Goal: Task Accomplishment & Management: Complete application form

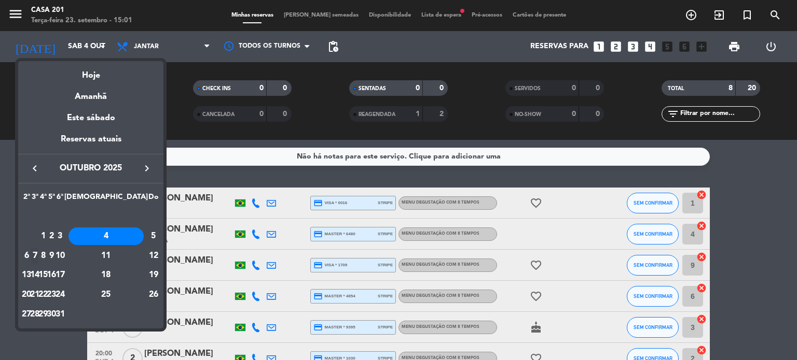
click at [39, 259] on div "7" at bounding box center [35, 256] width 8 height 18
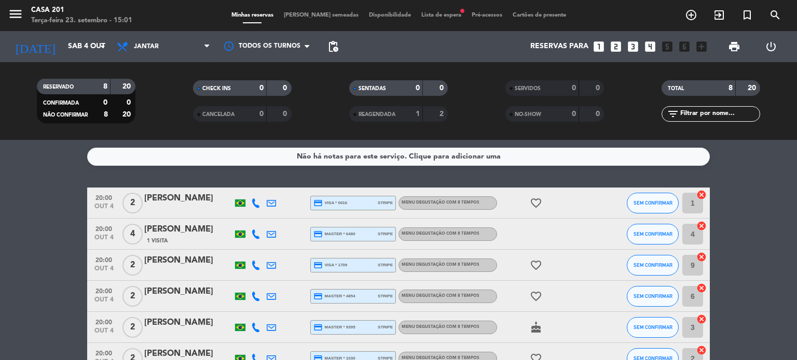
type input "Ter 7 out"
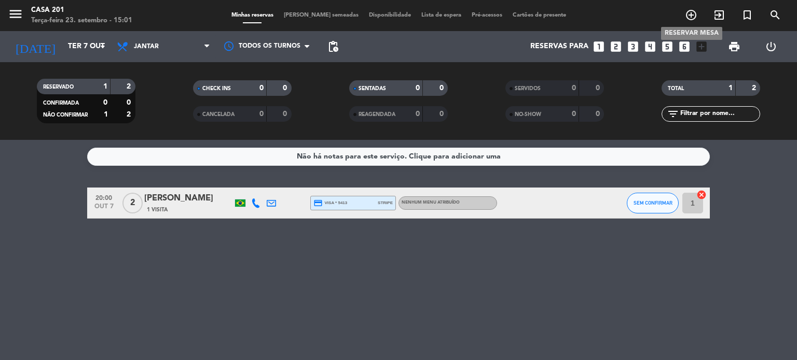
click at [691, 16] on icon "add_circle_outline" at bounding box center [690, 15] width 12 height 12
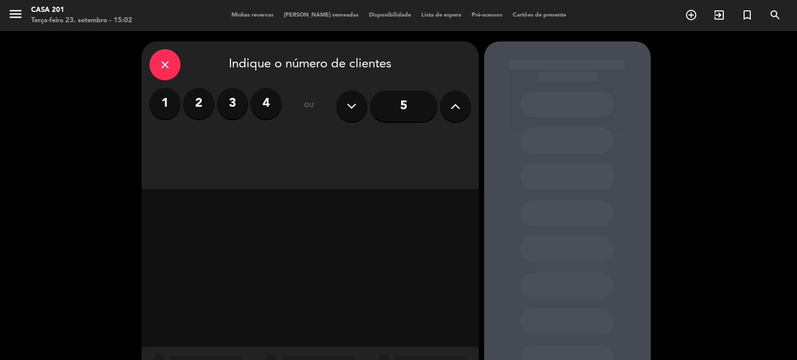
click at [225, 109] on label "3" at bounding box center [232, 103] width 31 height 31
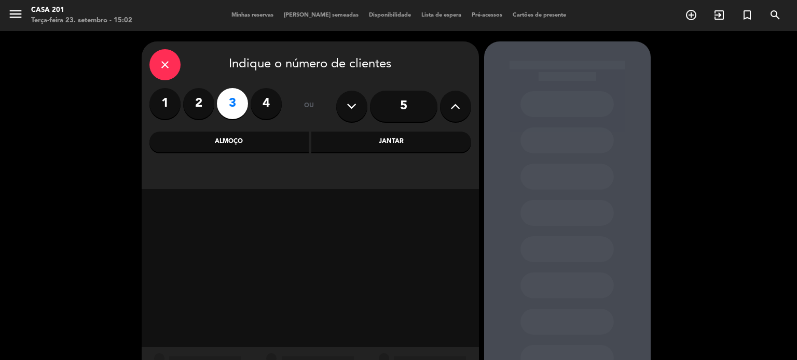
click at [384, 138] on div "Jantar" at bounding box center [391, 142] width 160 height 21
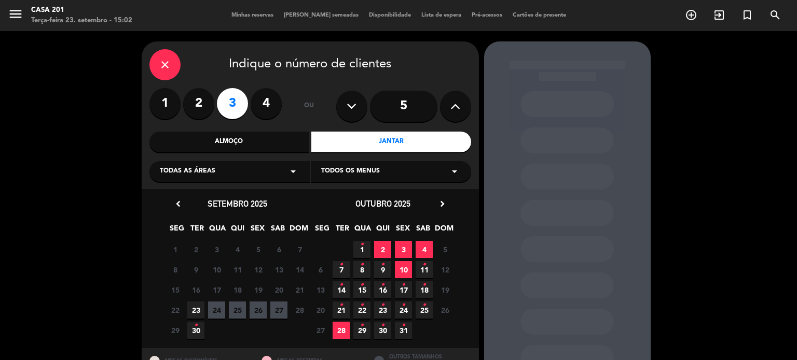
click at [344, 269] on span "7 •" at bounding box center [340, 269] width 17 height 17
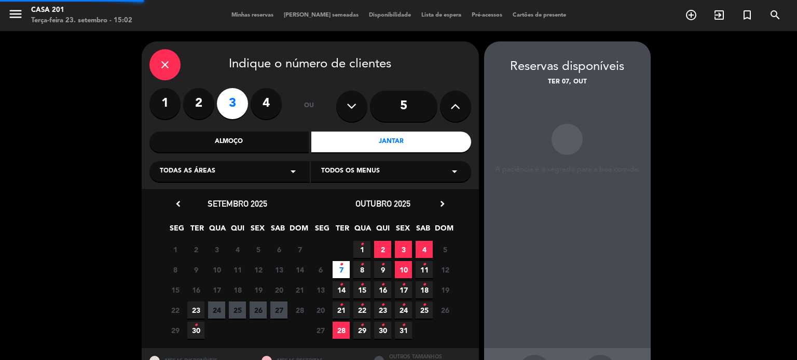
scroll to position [41, 0]
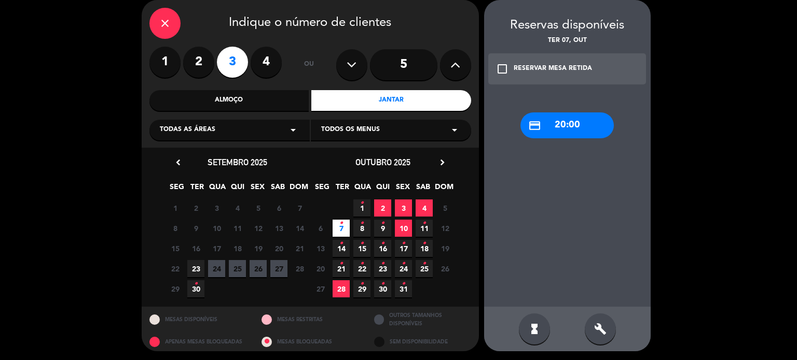
click at [572, 125] on div "credit_card 20:00" at bounding box center [566, 126] width 93 height 26
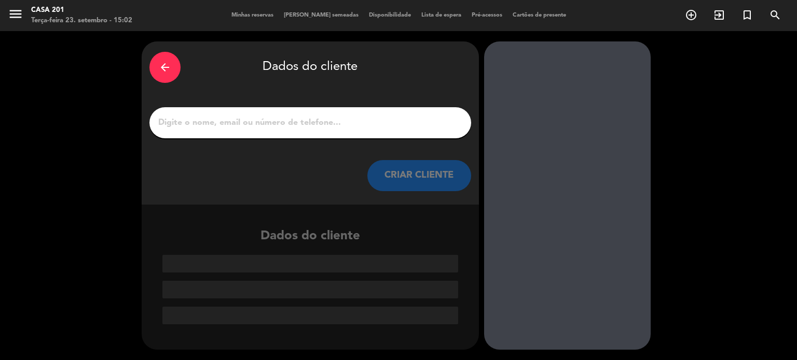
click at [195, 129] on input "1" at bounding box center [310, 123] width 306 height 15
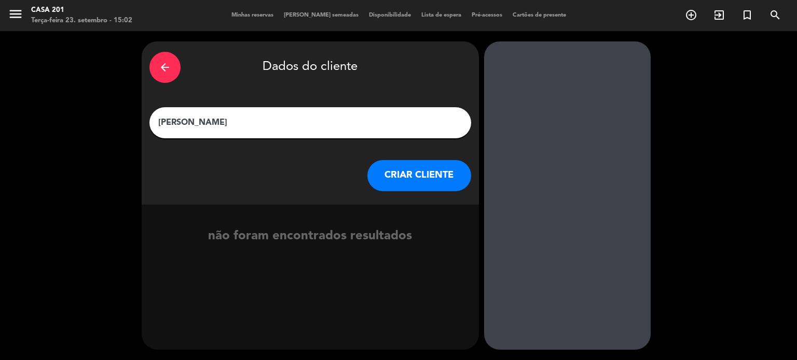
type input "[PERSON_NAME]"
click at [404, 176] on button "CRIAR CLIENTE" at bounding box center [419, 175] width 104 height 31
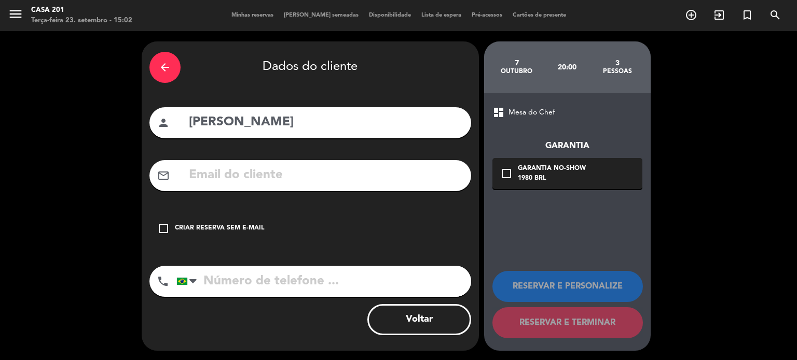
click at [203, 173] on input "text" at bounding box center [325, 175] width 275 height 21
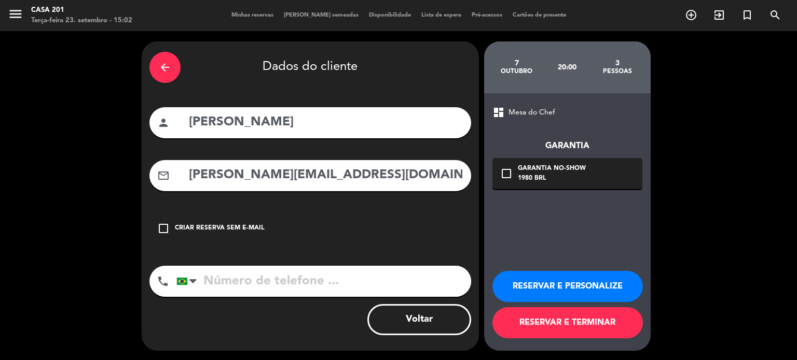
type input "[PERSON_NAME][EMAIL_ADDRESS][DOMAIN_NAME]"
click at [235, 286] on input "tel" at bounding box center [323, 281] width 295 height 31
click at [507, 171] on icon "check_box_outline_blank" at bounding box center [506, 173] width 12 height 12
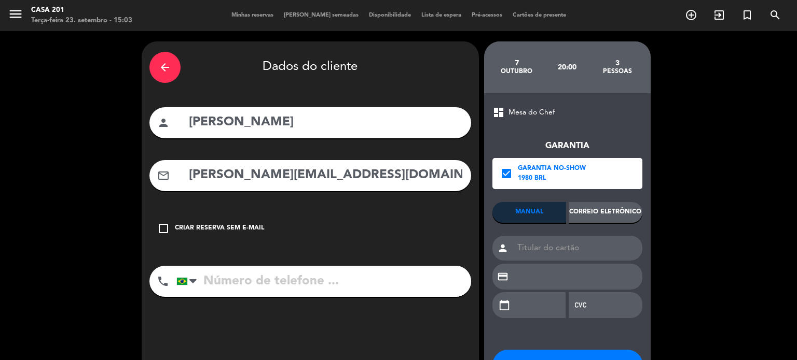
click at [618, 217] on div "Correio eletrônico" at bounding box center [605, 212] width 74 height 21
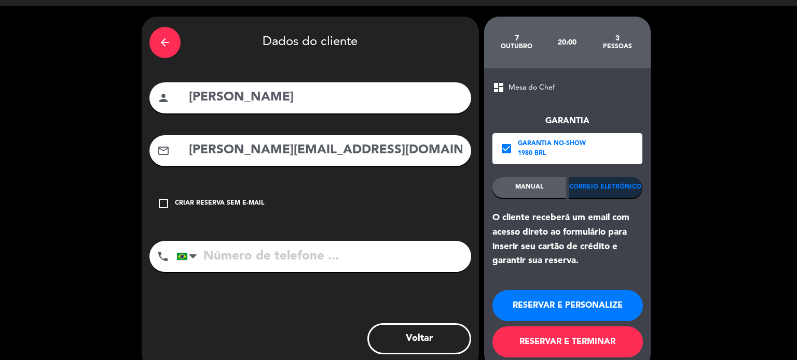
scroll to position [45, 0]
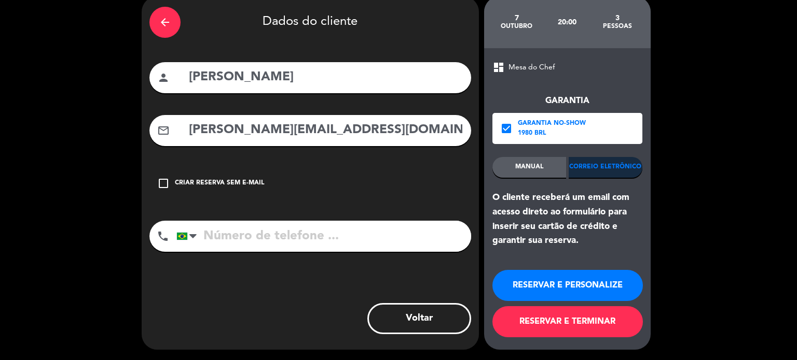
click at [557, 327] on button "RESERVAR E TERMINAR" at bounding box center [567, 321] width 150 height 31
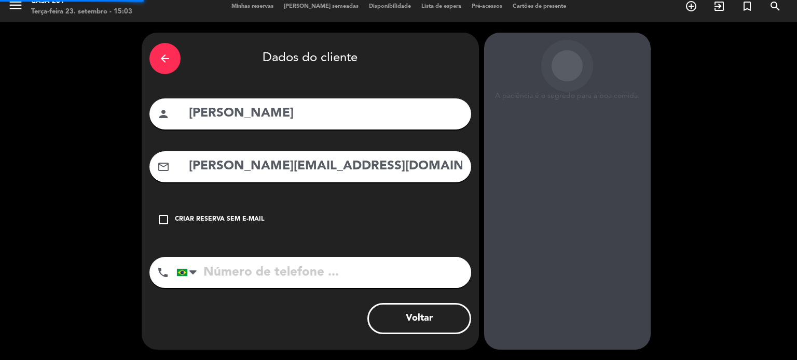
scroll to position [8, 0]
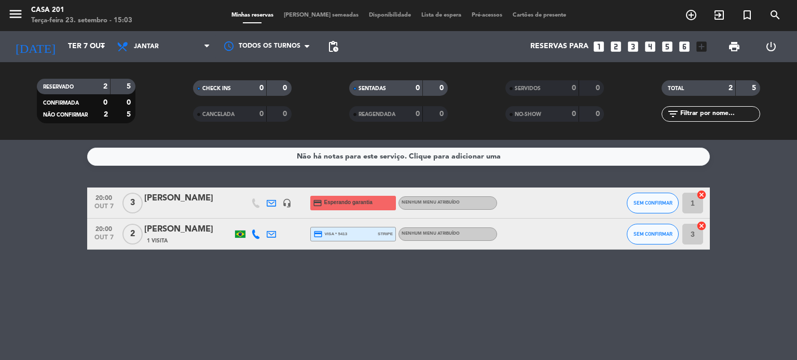
click at [189, 197] on div "[PERSON_NAME]" at bounding box center [188, 198] width 88 height 13
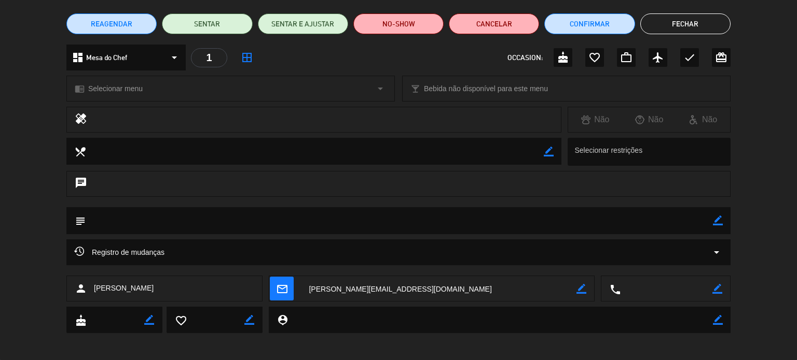
scroll to position [83, 0]
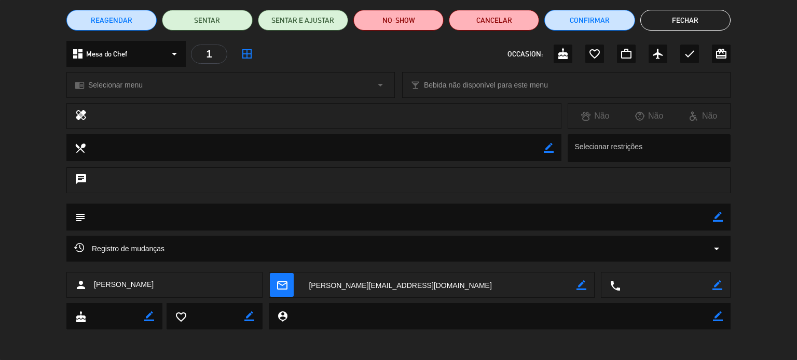
click at [669, 18] on button "Fechar" at bounding box center [685, 20] width 90 height 21
